Goal: Task Accomplishment & Management: Manage account settings

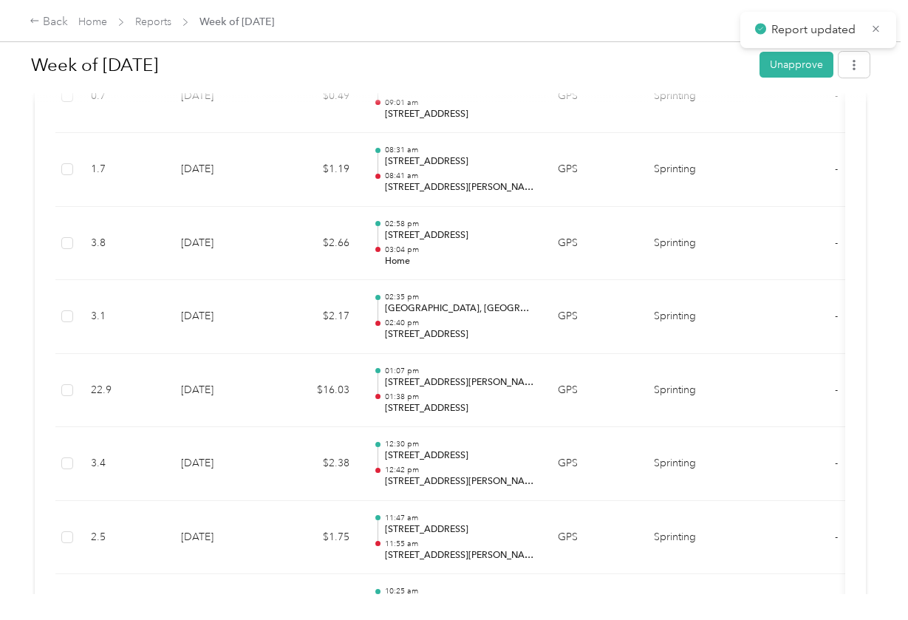
scroll to position [3613, 0]
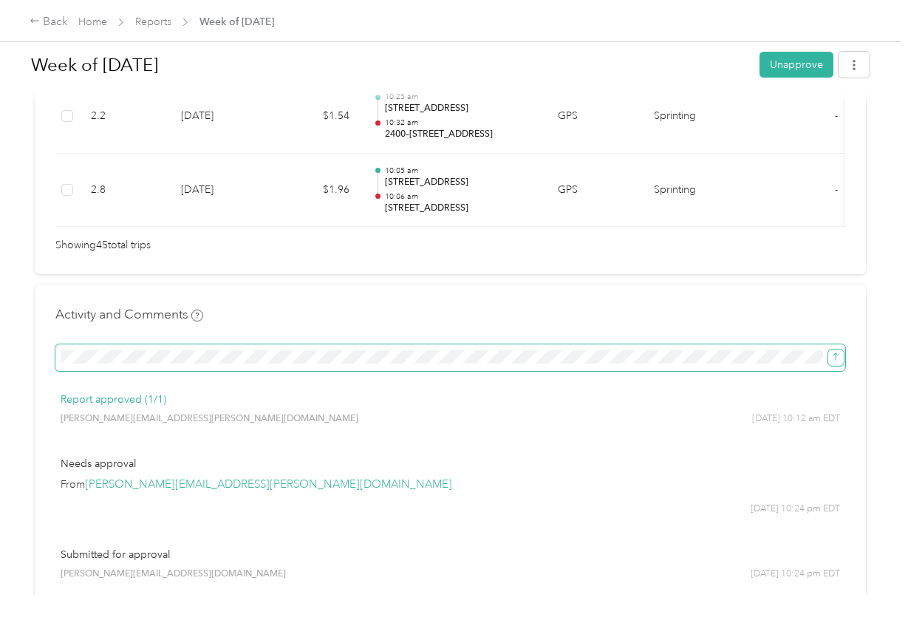
click at [837, 352] on icon "submit" at bounding box center [835, 357] width 10 height 10
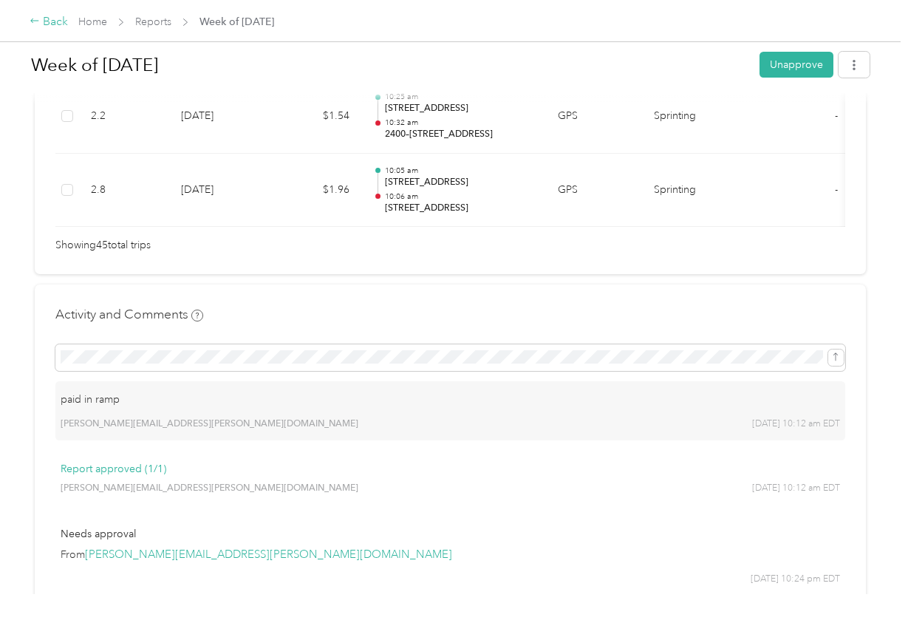
click at [52, 24] on div "Back" at bounding box center [49, 22] width 38 height 18
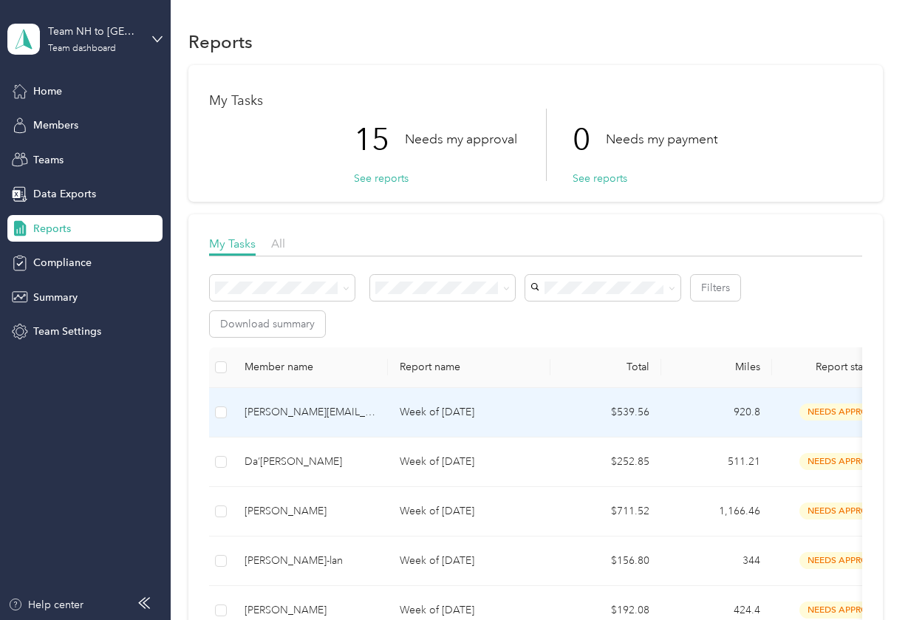
click at [329, 412] on div "[PERSON_NAME][EMAIL_ADDRESS][PERSON_NAME][DOMAIN_NAME]" at bounding box center [309, 412] width 131 height 16
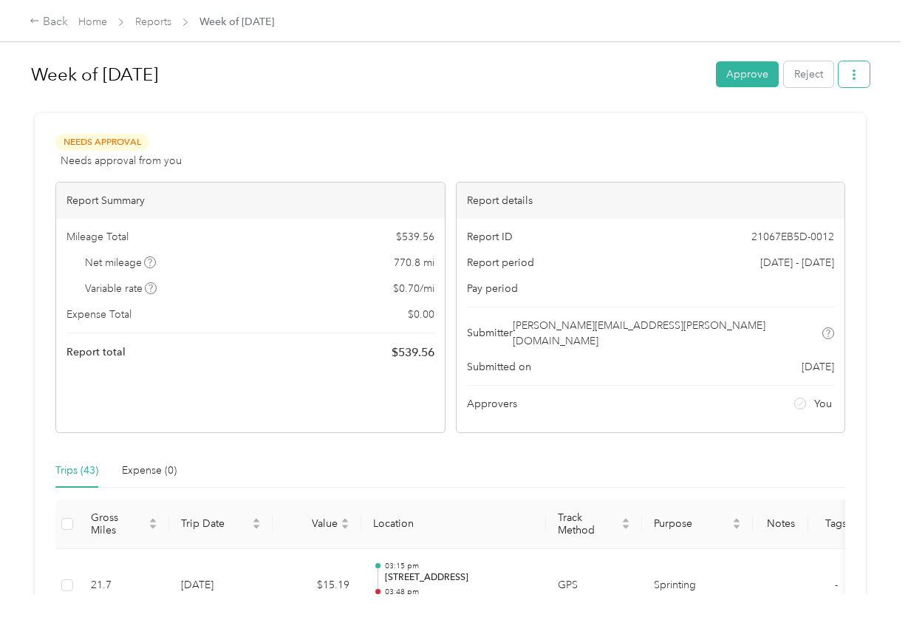
click at [859, 75] on icon "button" at bounding box center [854, 74] width 10 height 10
click at [829, 123] on span "Download" at bounding box center [815, 129] width 49 height 16
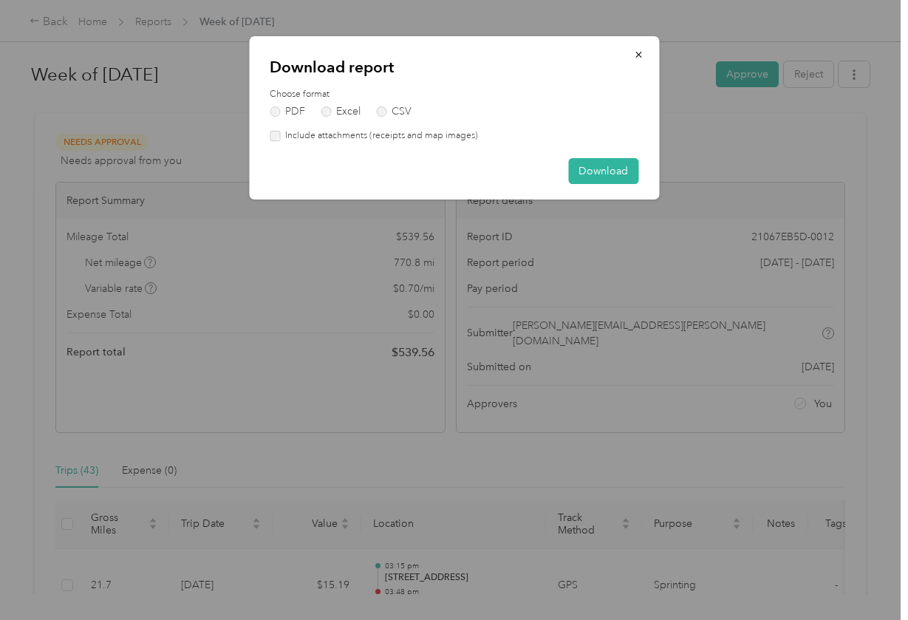
click at [462, 139] on label "Include attachments (receipts and map images)" at bounding box center [379, 135] width 198 height 13
click at [594, 164] on button "Download" at bounding box center [603, 171] width 70 height 26
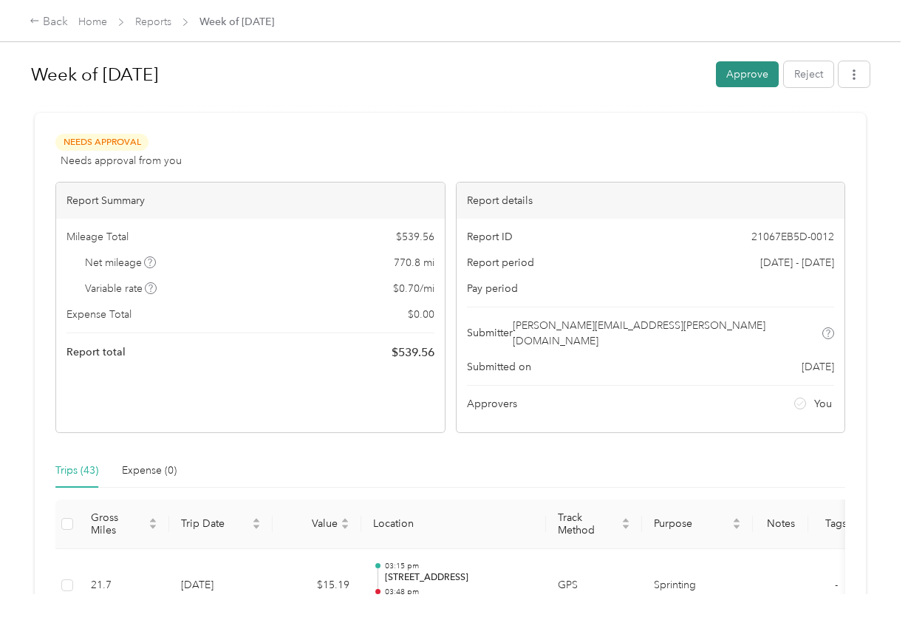
click at [727, 76] on button "Approve" at bounding box center [747, 74] width 63 height 26
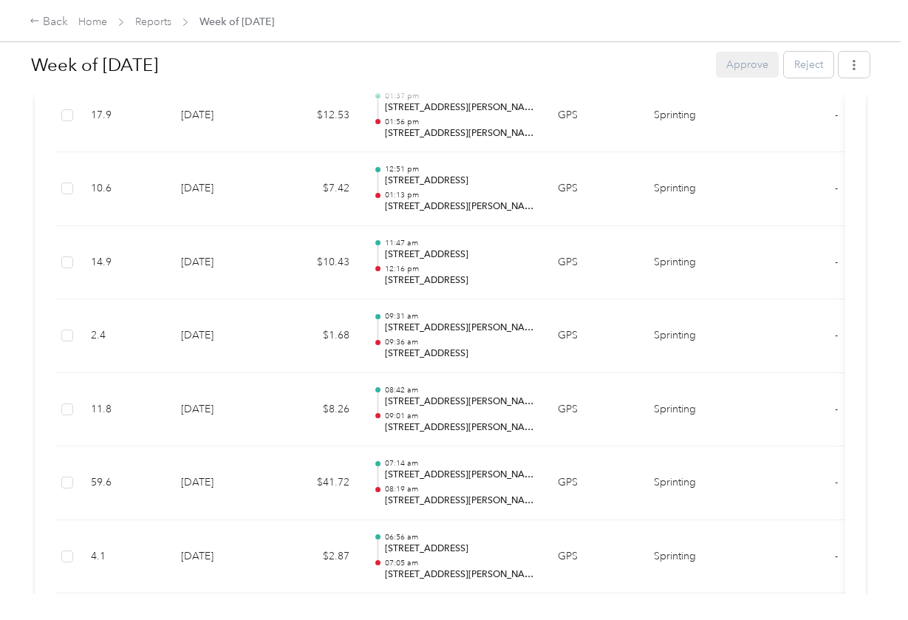
scroll to position [3445, 0]
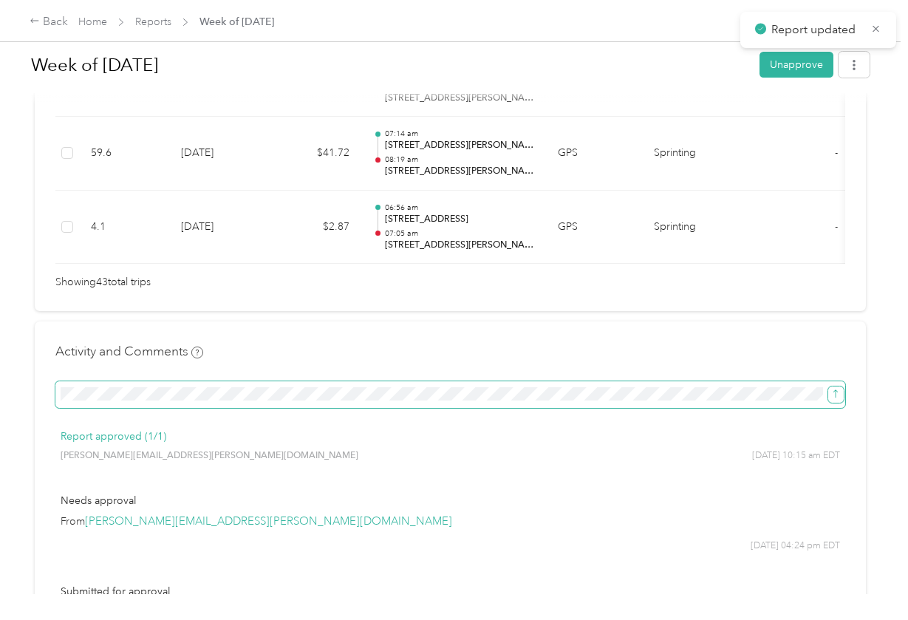
click at [830, 387] on span "submit" at bounding box center [835, 393] width 10 height 13
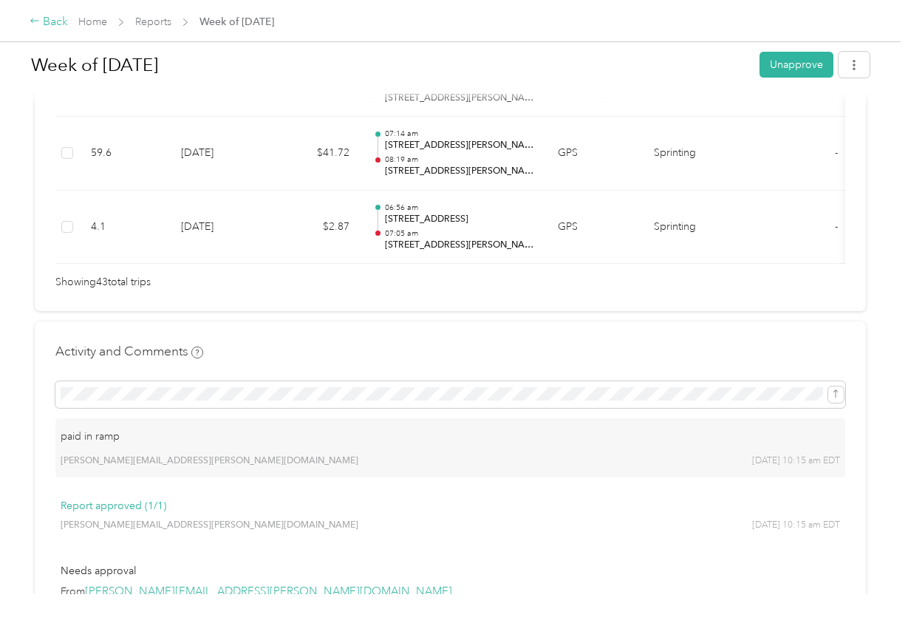
click at [46, 22] on div "Back" at bounding box center [49, 22] width 38 height 18
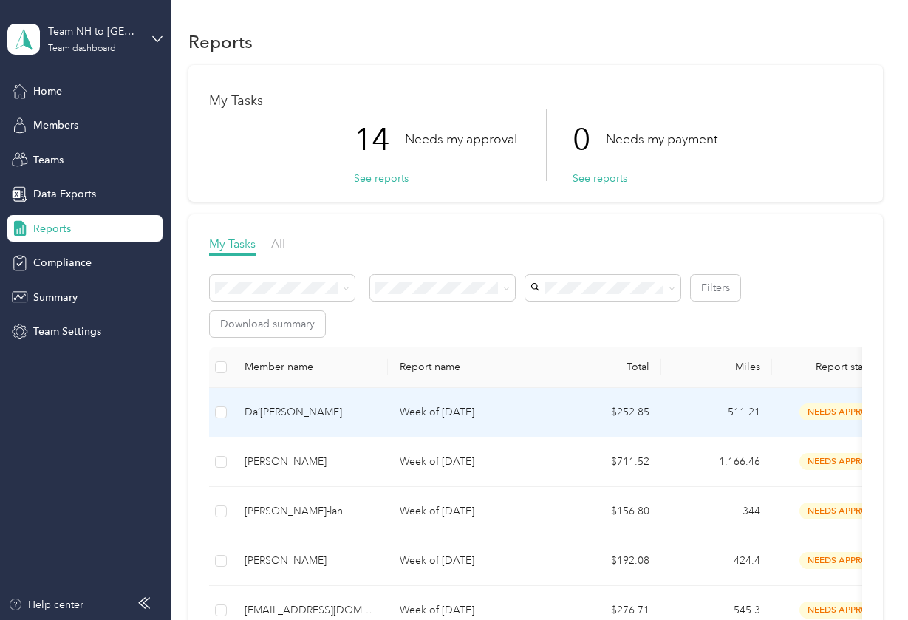
click at [324, 408] on div "Da’[PERSON_NAME]" at bounding box center [309, 412] width 131 height 16
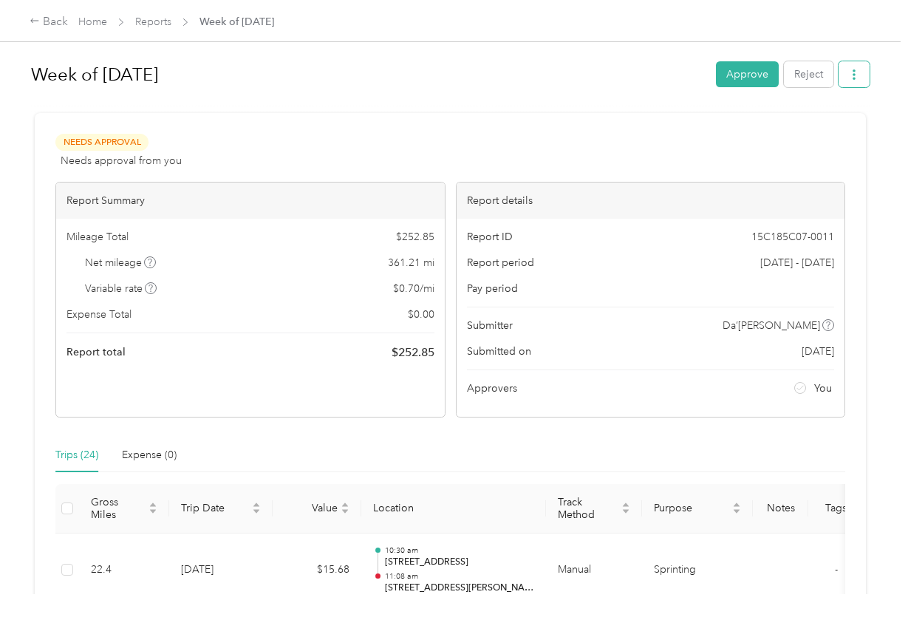
click at [863, 84] on button "button" at bounding box center [853, 74] width 31 height 26
click at [801, 128] on span "Download" at bounding box center [815, 129] width 49 height 16
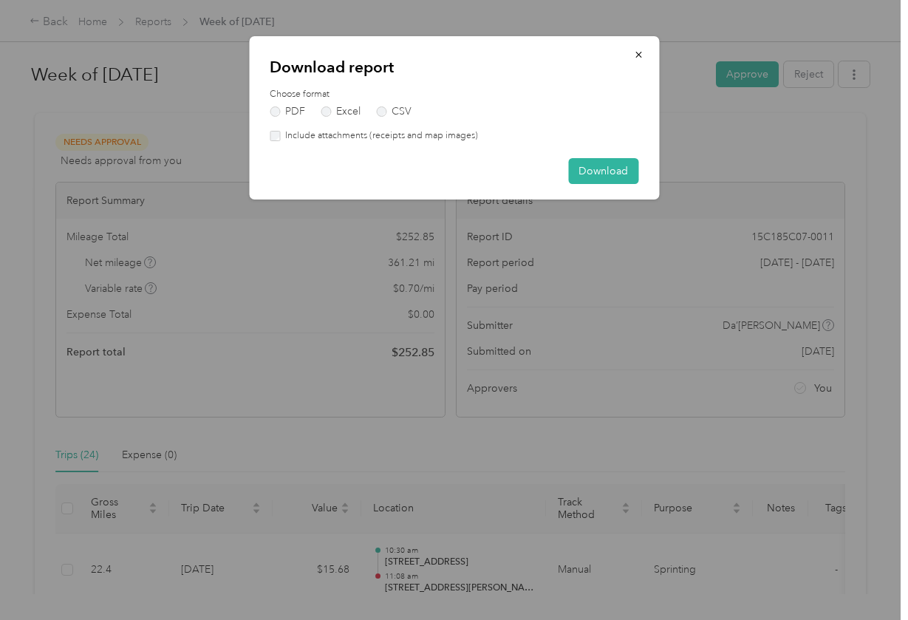
click at [417, 136] on label "Include attachments (receipts and map images)" at bounding box center [379, 135] width 198 height 13
click at [600, 162] on button "Download" at bounding box center [603, 171] width 70 height 26
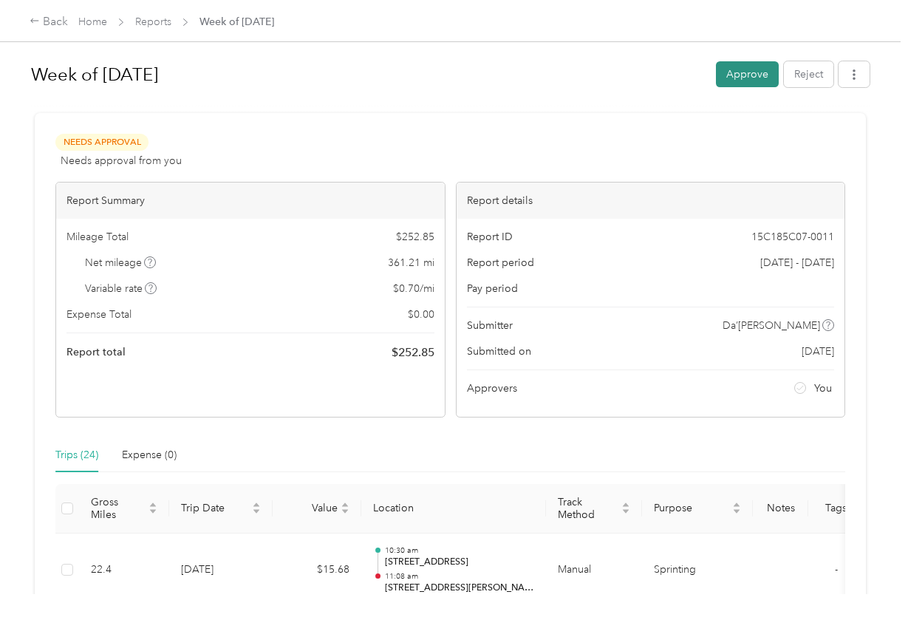
click at [759, 71] on button "Approve" at bounding box center [747, 74] width 63 height 26
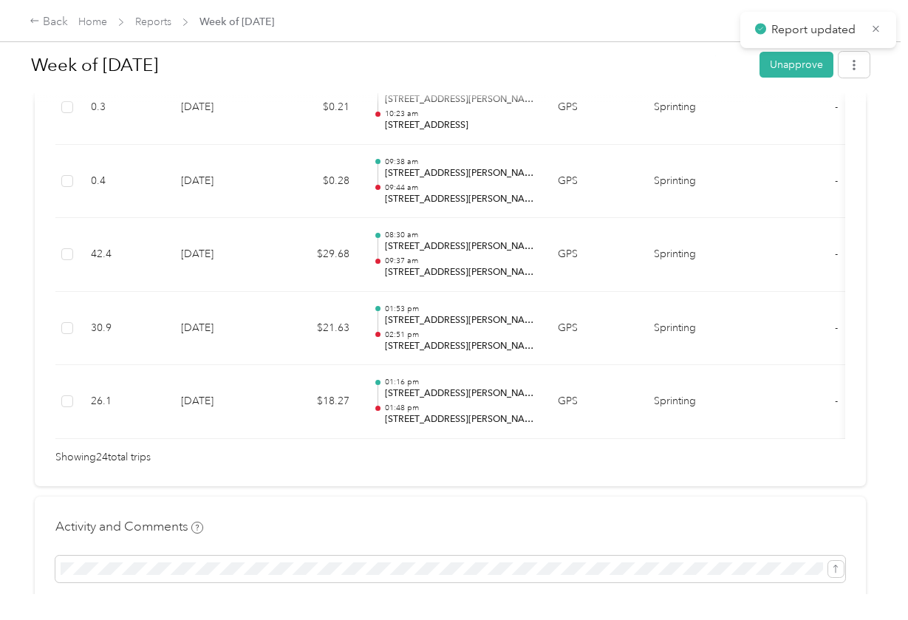
scroll to position [1892, 0]
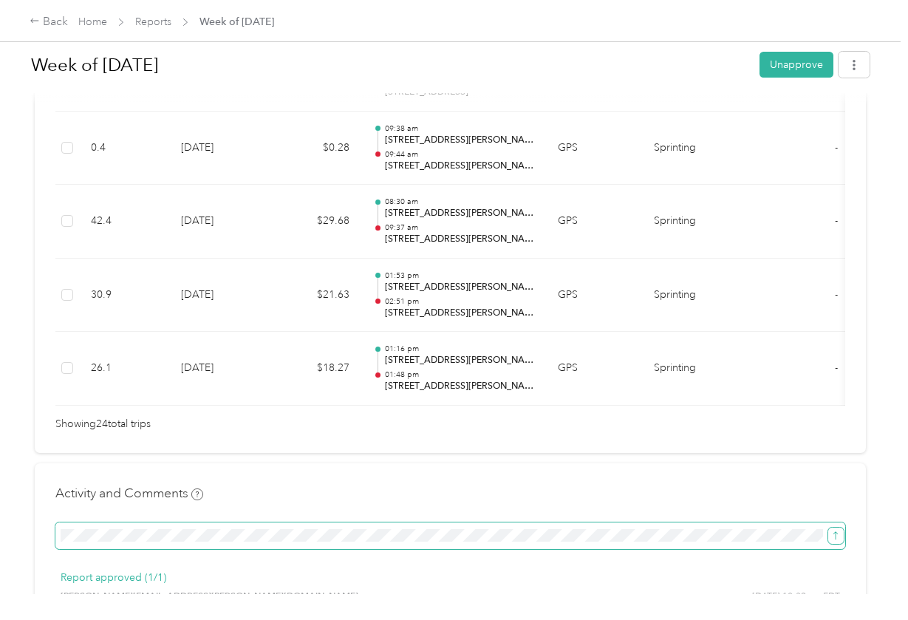
click at [835, 528] on button "submit" at bounding box center [836, 535] width 16 height 16
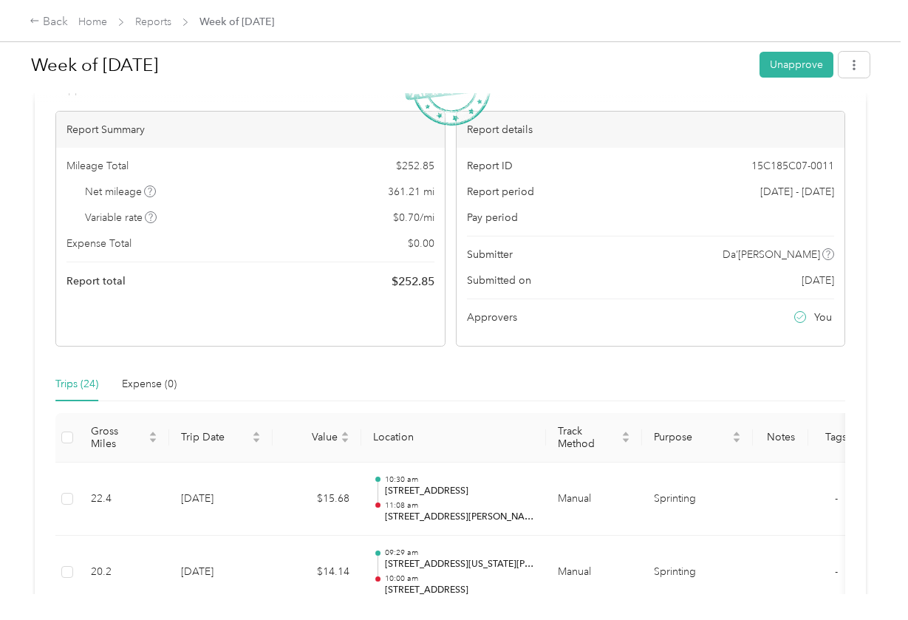
scroll to position [0, 0]
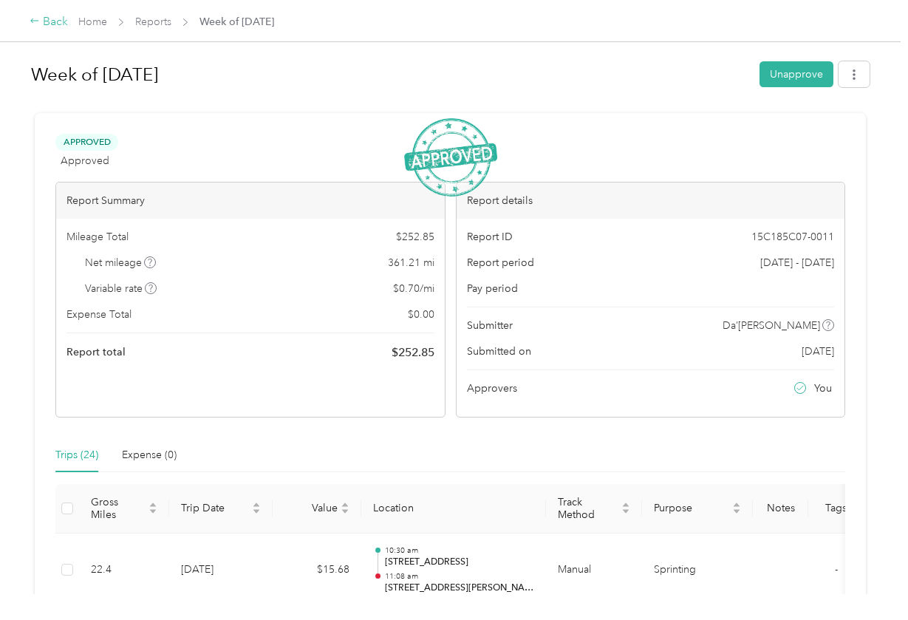
click at [58, 26] on div "Back" at bounding box center [49, 22] width 38 height 18
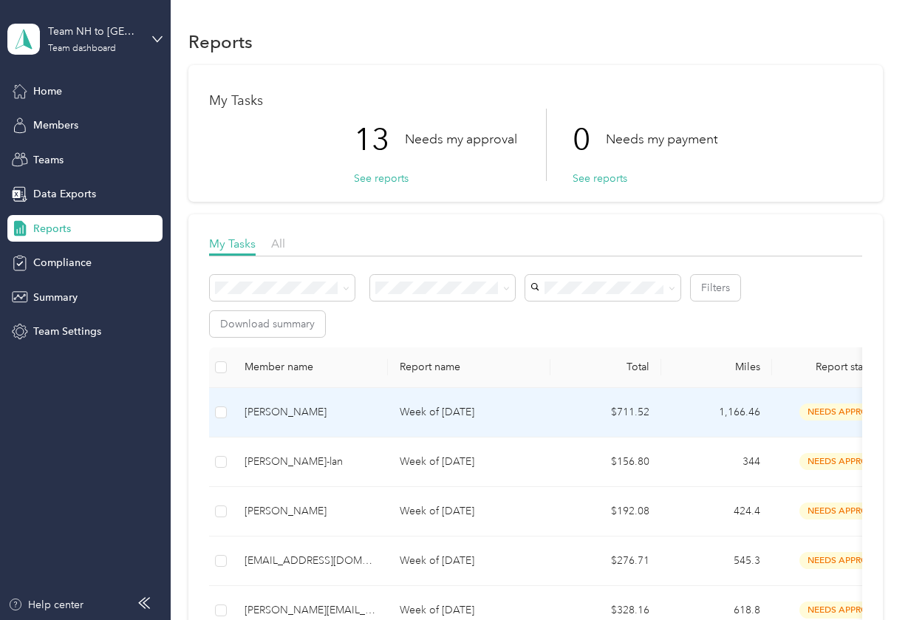
click at [549, 418] on td "Week of [DATE]" at bounding box center [469, 412] width 162 height 49
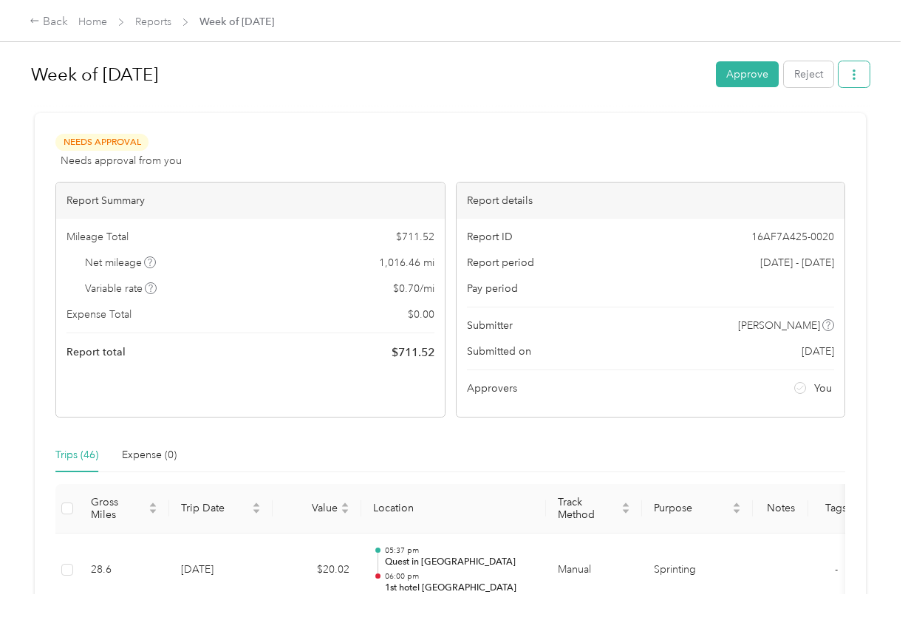
click at [855, 80] on icon "button" at bounding box center [853, 74] width 3 height 10
click at [822, 134] on span "Download" at bounding box center [815, 129] width 49 height 16
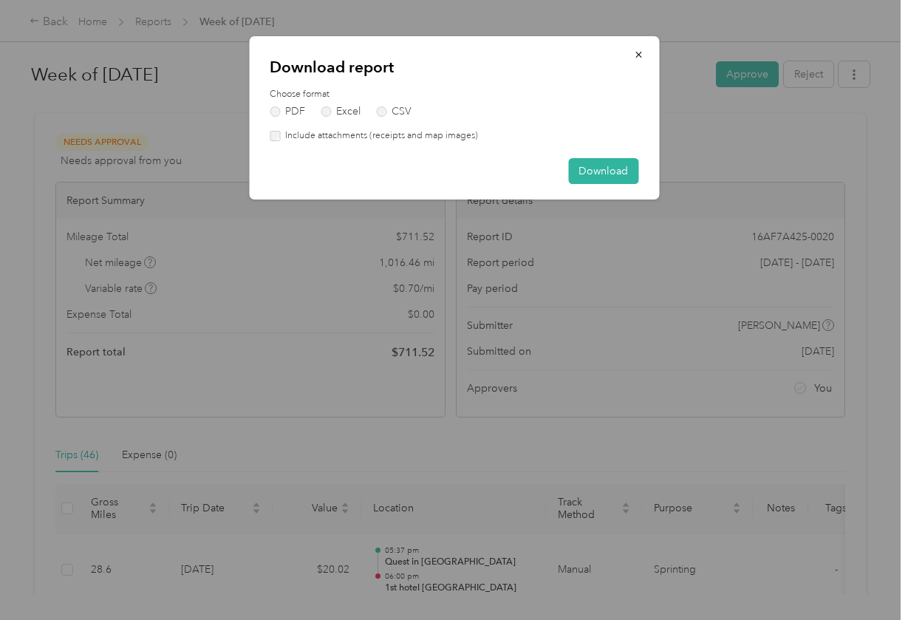
click at [452, 136] on label "Include attachments (receipts and map images)" at bounding box center [379, 135] width 198 height 13
click at [595, 176] on button "Download" at bounding box center [603, 171] width 70 height 26
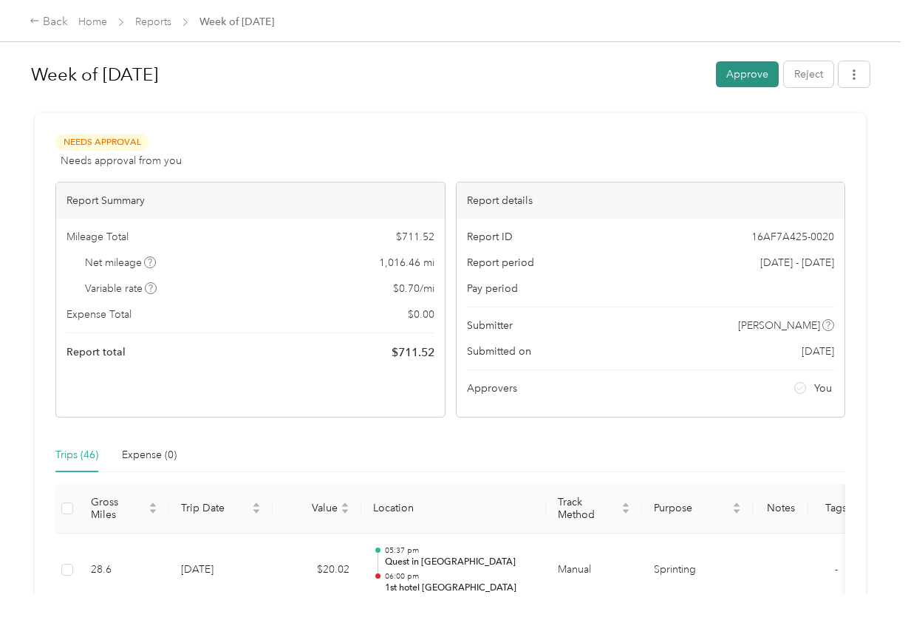
click at [739, 83] on button "Approve" at bounding box center [747, 74] width 63 height 26
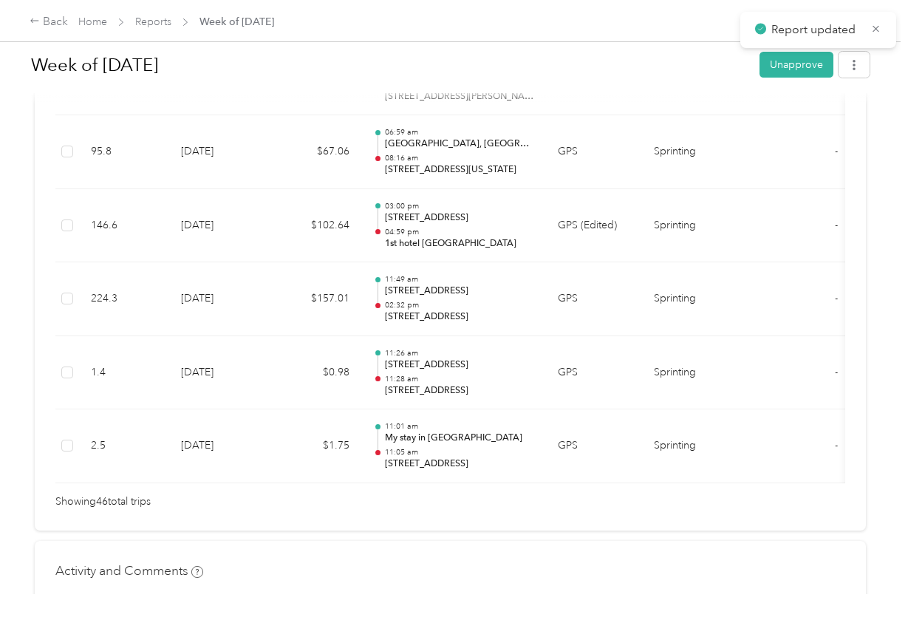
scroll to position [3728, 0]
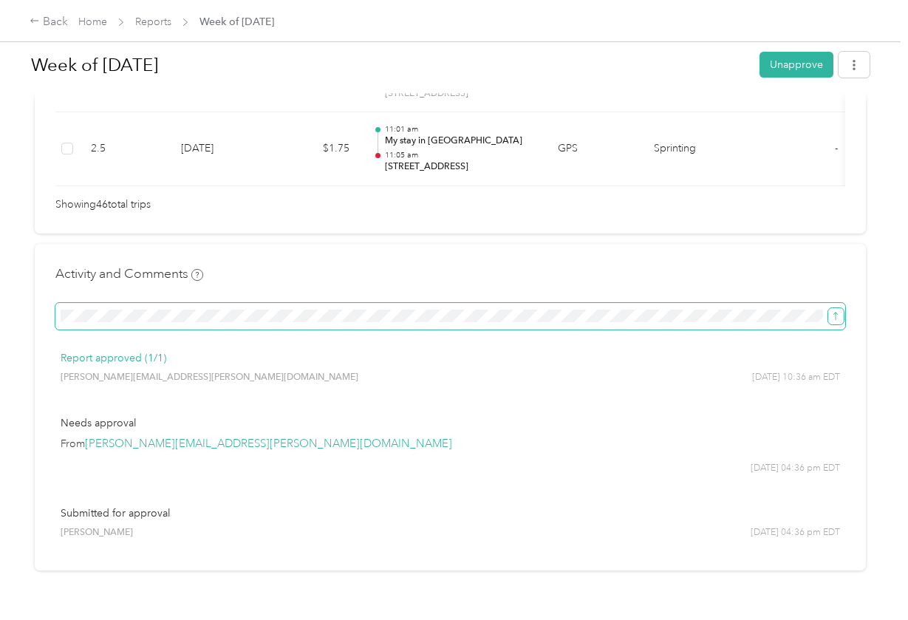
click at [843, 308] on button "submit" at bounding box center [836, 316] width 16 height 16
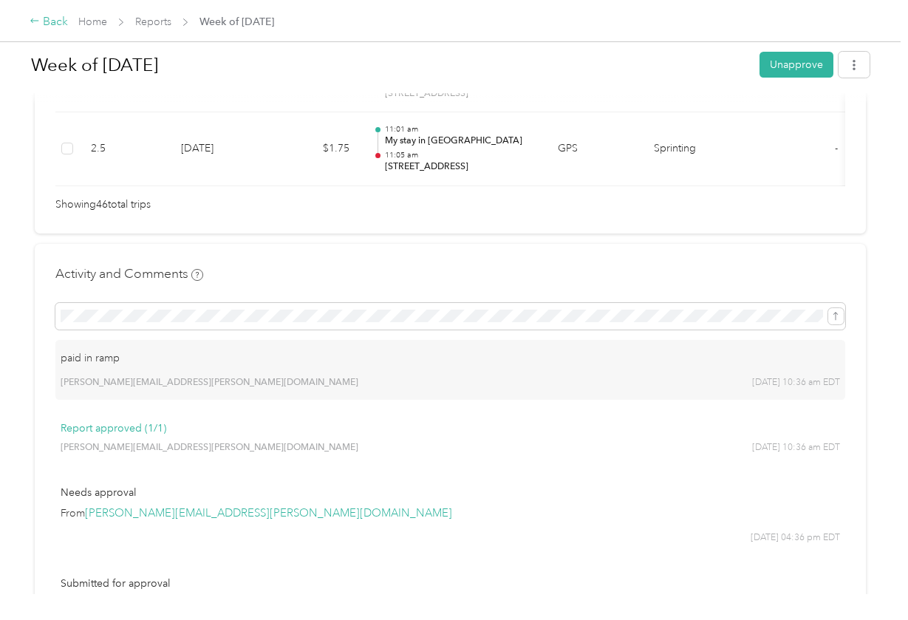
click at [43, 20] on div "Back" at bounding box center [49, 22] width 38 height 18
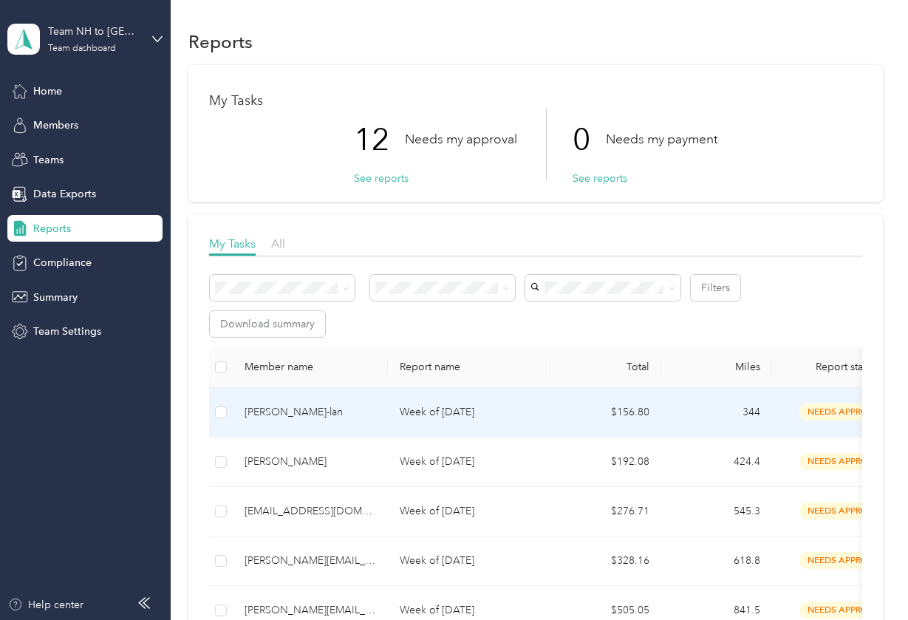
click at [328, 407] on div "[PERSON_NAME]-lan" at bounding box center [309, 412] width 131 height 16
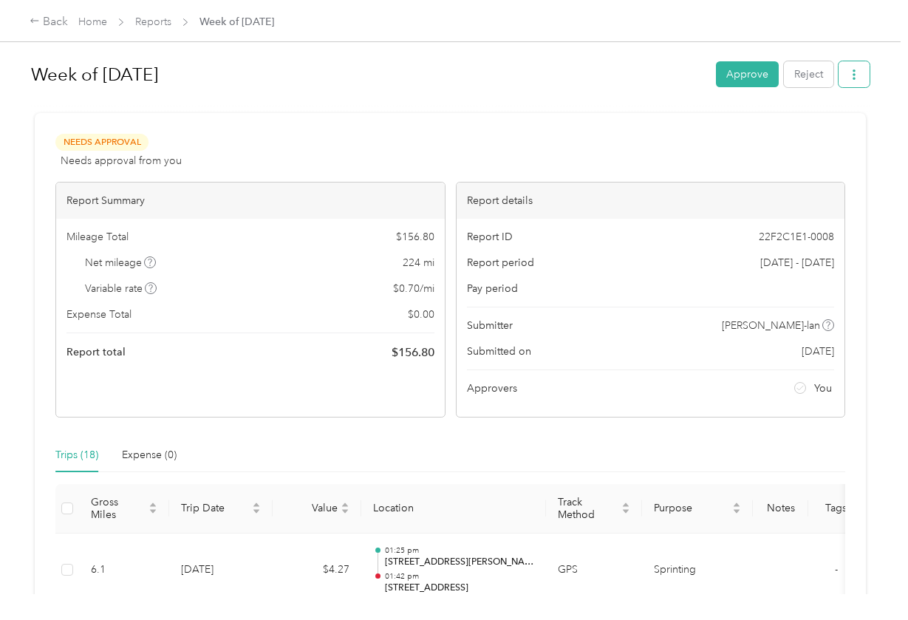
click at [864, 80] on button "button" at bounding box center [853, 74] width 31 height 26
click at [830, 126] on span "Download" at bounding box center [815, 129] width 49 height 16
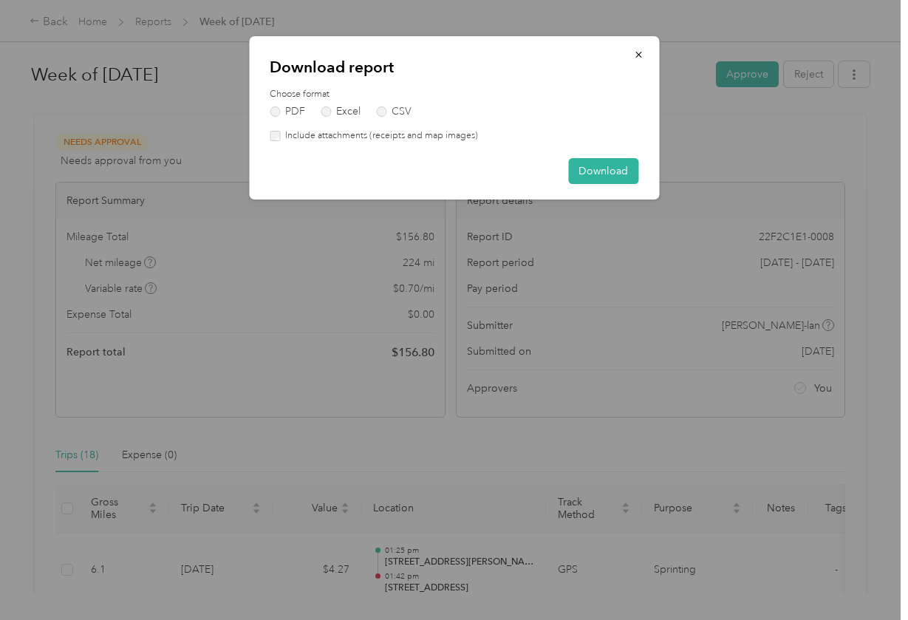
click at [417, 134] on label "Include attachments (receipts and map images)" at bounding box center [379, 135] width 198 height 13
click at [581, 163] on button "Download" at bounding box center [603, 171] width 70 height 26
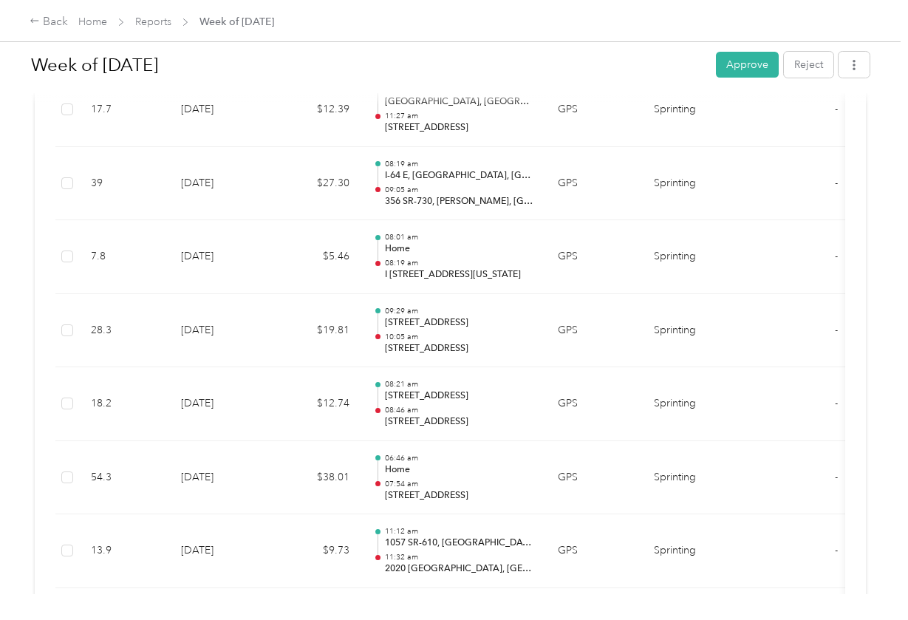
scroll to position [1626, 0]
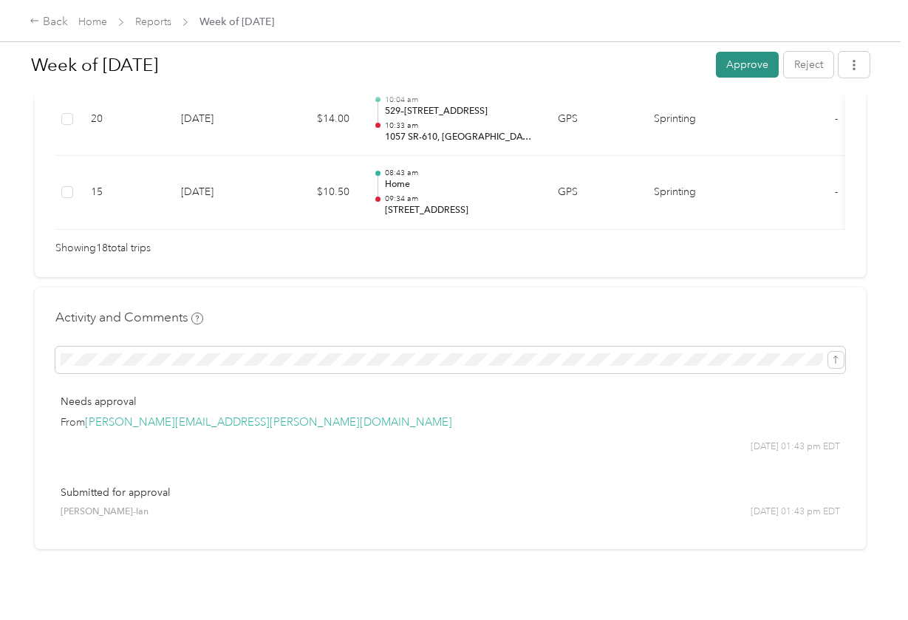
click at [751, 68] on button "Approve" at bounding box center [747, 65] width 63 height 26
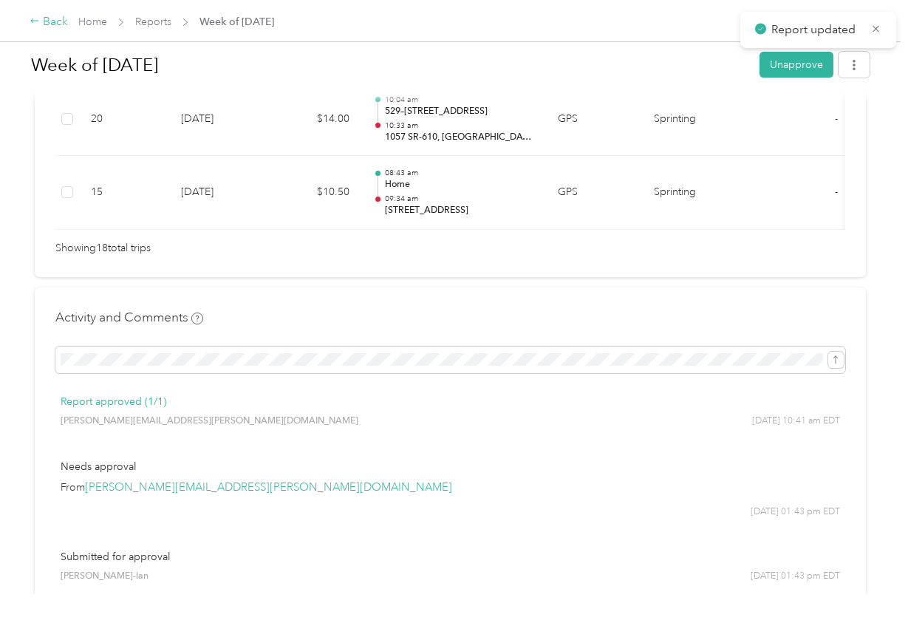
click at [55, 26] on div "Back" at bounding box center [49, 22] width 38 height 18
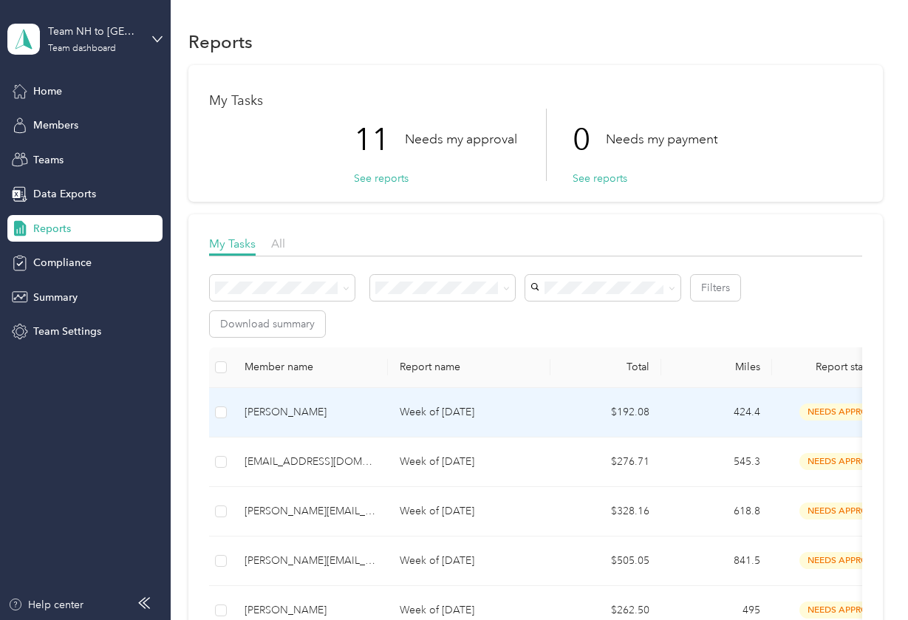
click at [321, 407] on div "[PERSON_NAME]" at bounding box center [309, 412] width 131 height 16
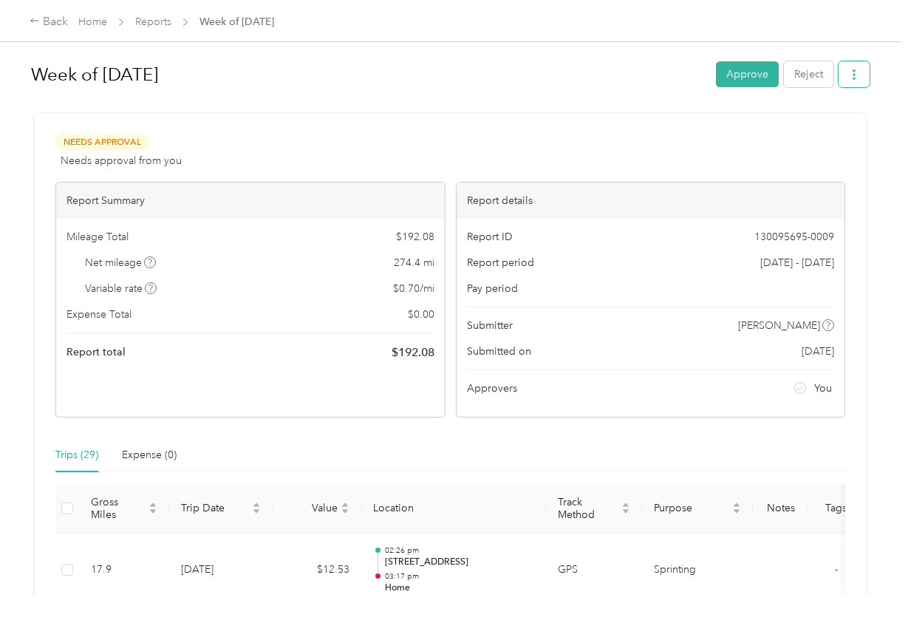
click at [857, 83] on button "button" at bounding box center [853, 74] width 31 height 26
click at [833, 123] on span "Download" at bounding box center [815, 129] width 49 height 16
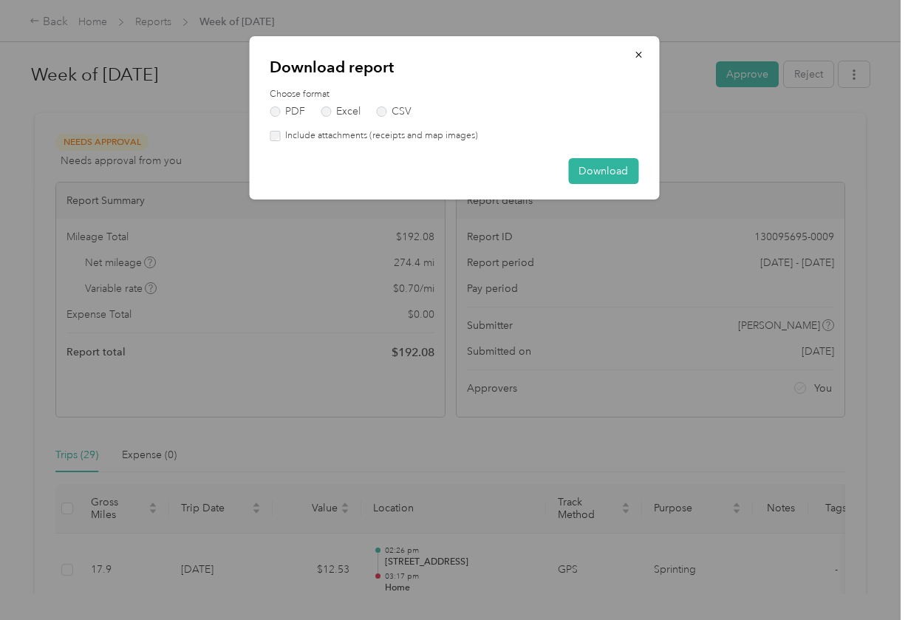
click at [435, 126] on div "Choose format PDF Excel CSV Include attachments (receipts and map images)" at bounding box center [454, 115] width 369 height 55
click at [435, 131] on label "Include attachments (receipts and map images)" at bounding box center [379, 135] width 198 height 13
click at [596, 164] on button "Download" at bounding box center [603, 171] width 70 height 26
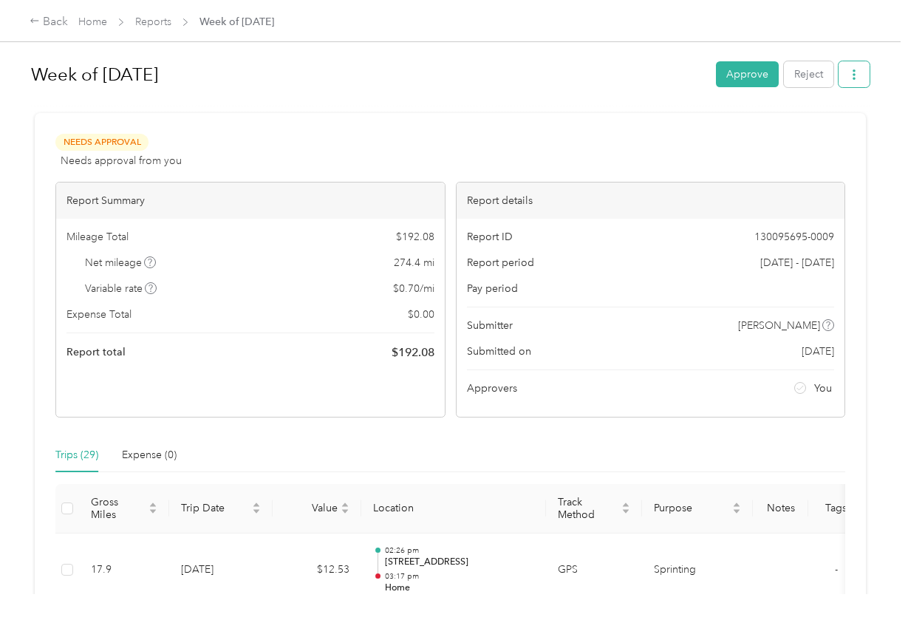
click at [854, 75] on icon "button" at bounding box center [854, 74] width 10 height 10
click at [820, 137] on li "Download" at bounding box center [819, 129] width 109 height 26
click at [843, 165] on div "Needs Approval Needs approval from you View activity & comments" at bounding box center [450, 151] width 790 height 35
click at [754, 76] on button "Approve" at bounding box center [747, 74] width 63 height 26
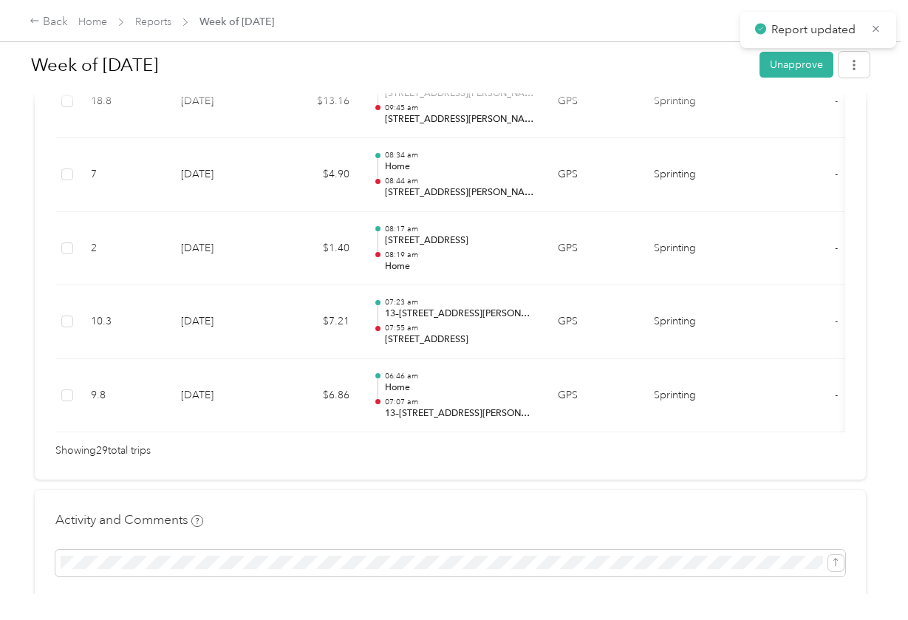
scroll to position [2491, 0]
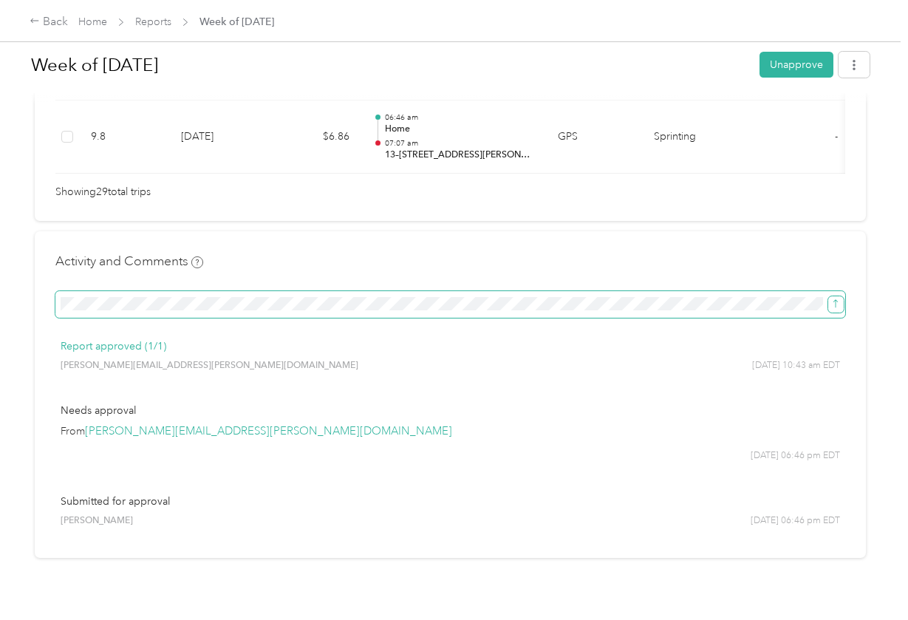
click at [828, 296] on button "submit" at bounding box center [836, 304] width 16 height 16
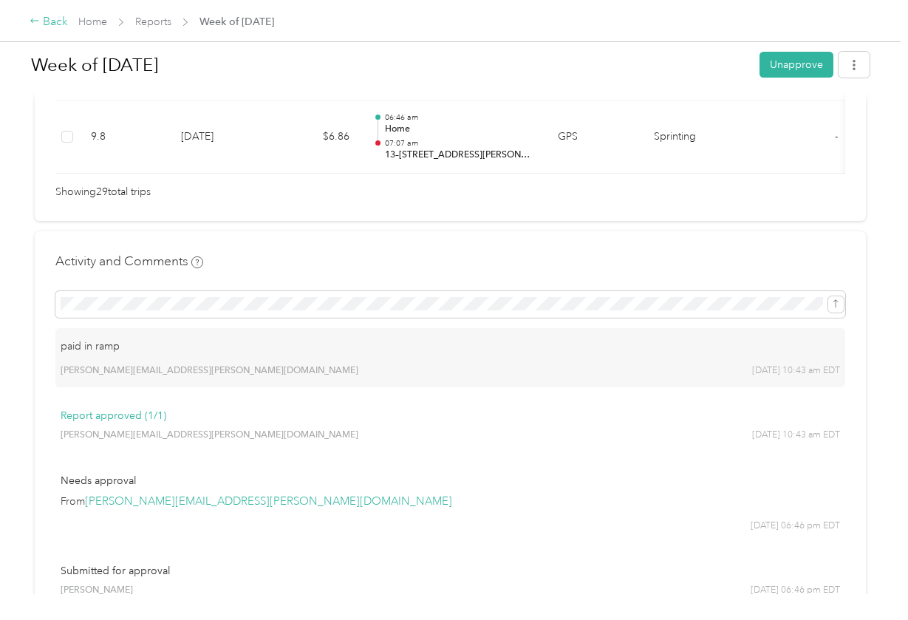
click at [38, 18] on icon at bounding box center [35, 21] width 10 height 10
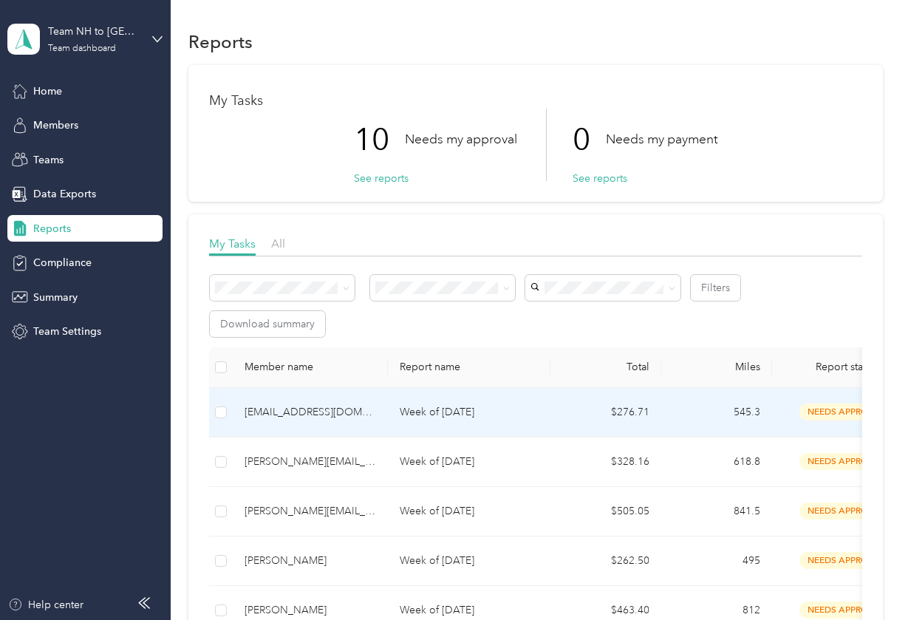
click at [324, 414] on div "[EMAIL_ADDRESS][DOMAIN_NAME]" at bounding box center [309, 412] width 131 height 16
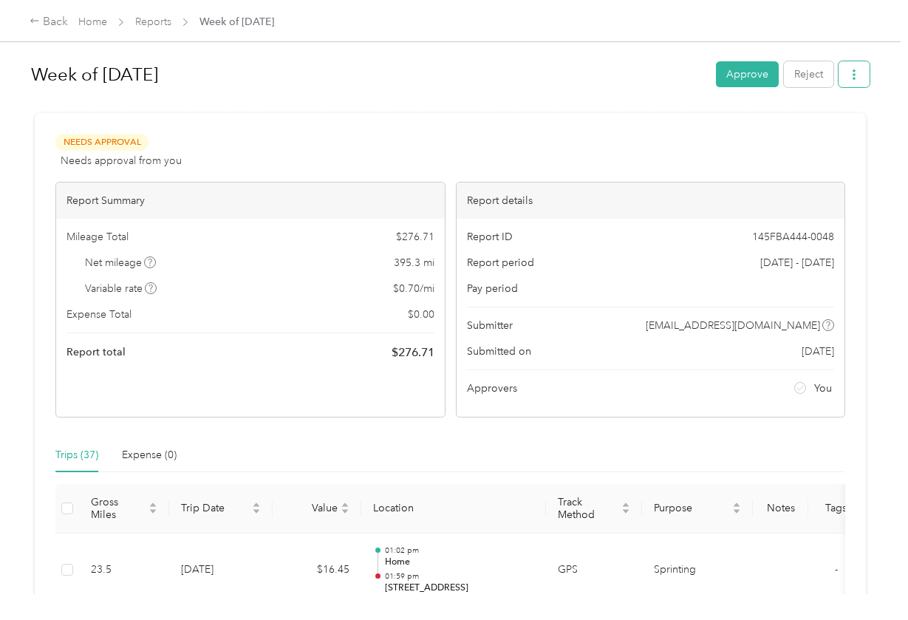
click at [843, 70] on button "button" at bounding box center [853, 74] width 31 height 26
click at [804, 126] on span "Download" at bounding box center [815, 129] width 49 height 16
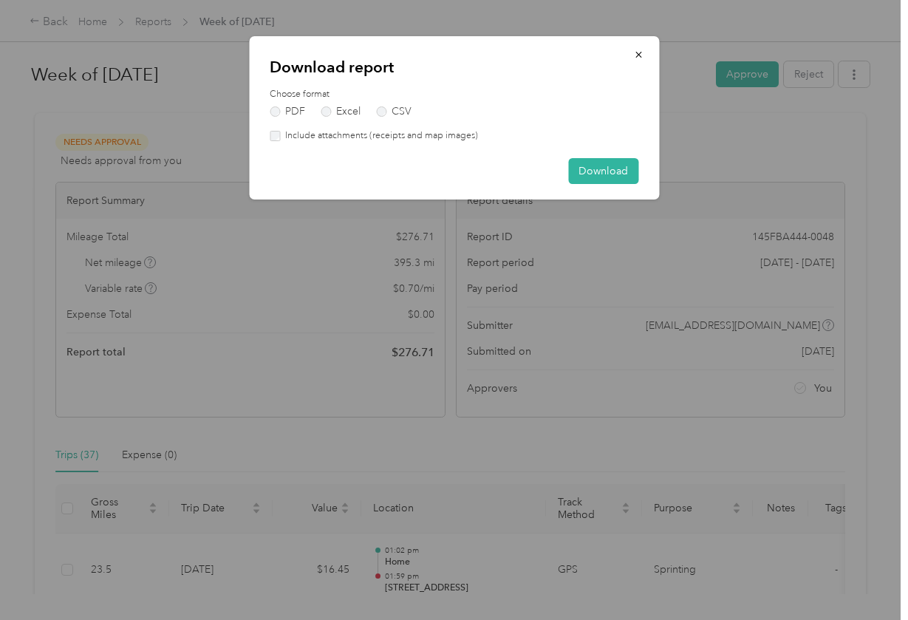
click at [434, 139] on label "Include attachments (receipts and map images)" at bounding box center [379, 135] width 198 height 13
click at [588, 178] on button "Download" at bounding box center [603, 171] width 70 height 26
